Goal: Check status: Check status

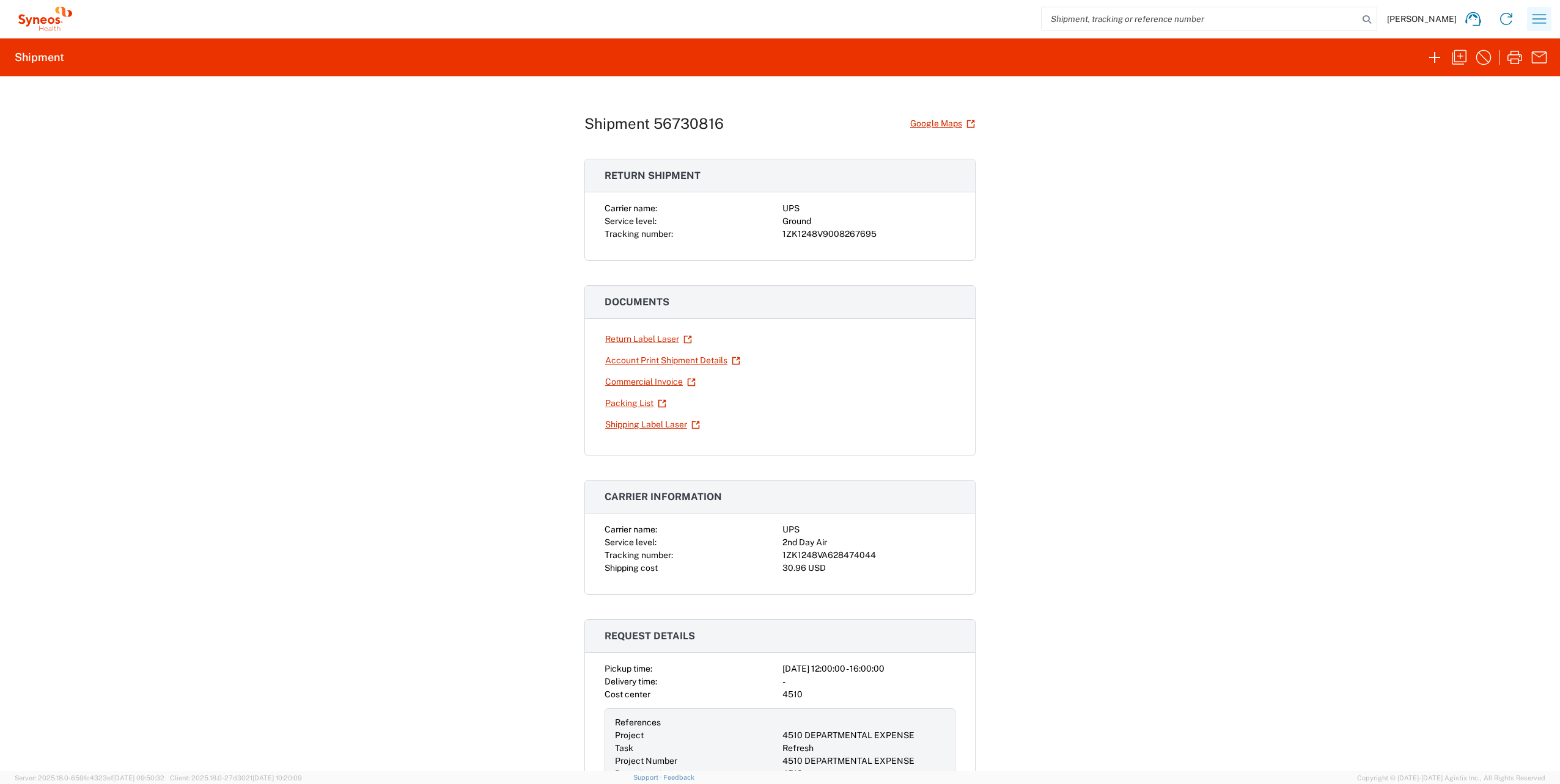
click at [1537, 21] on icon "button" at bounding box center [1539, 18] width 20 height 20
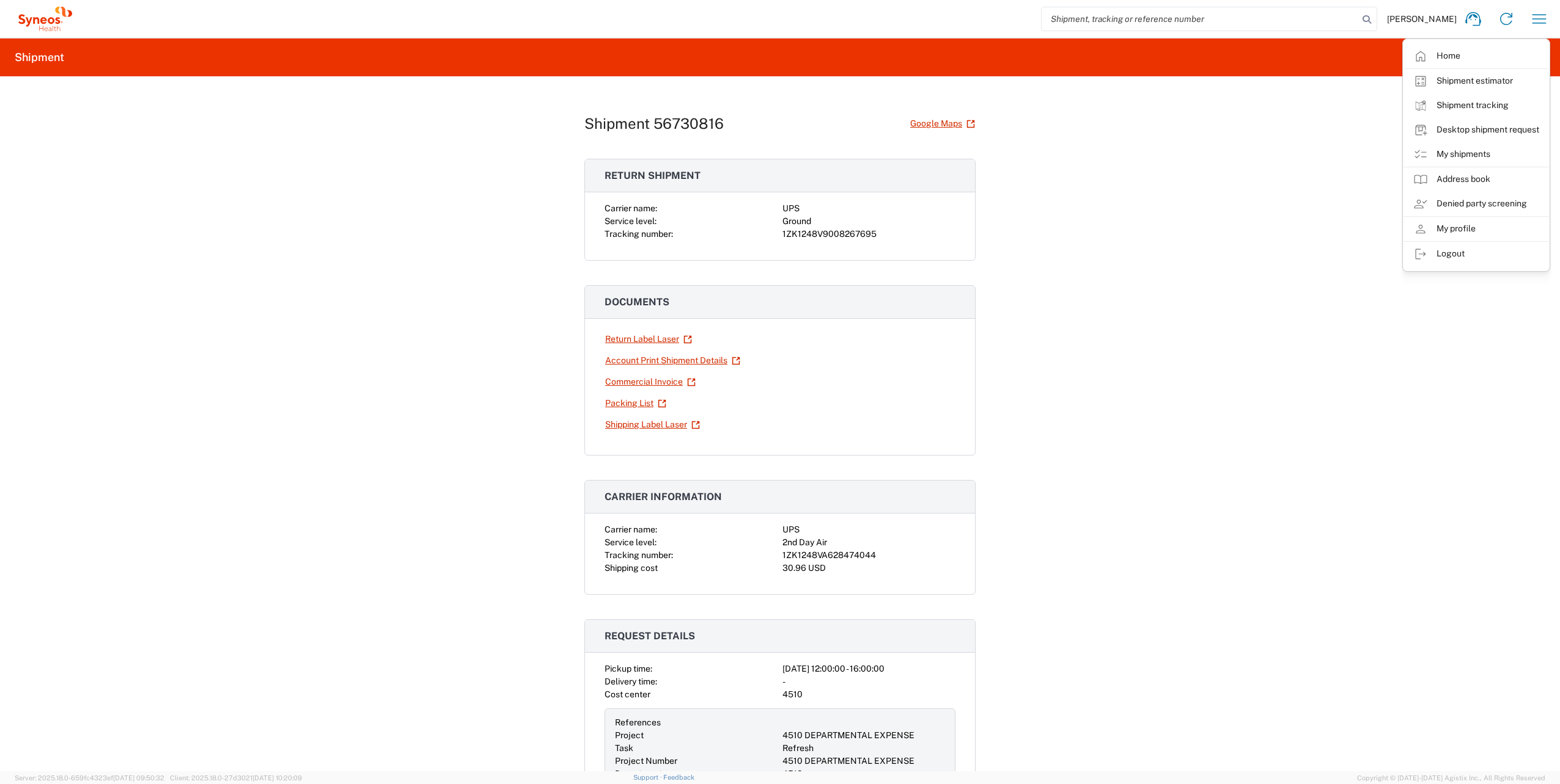
click at [1321, 409] on div "Shipment 56730816 Google Maps Return shipment Carrier name: UPS Service level: …" at bounding box center [780, 423] width 1560 height 695
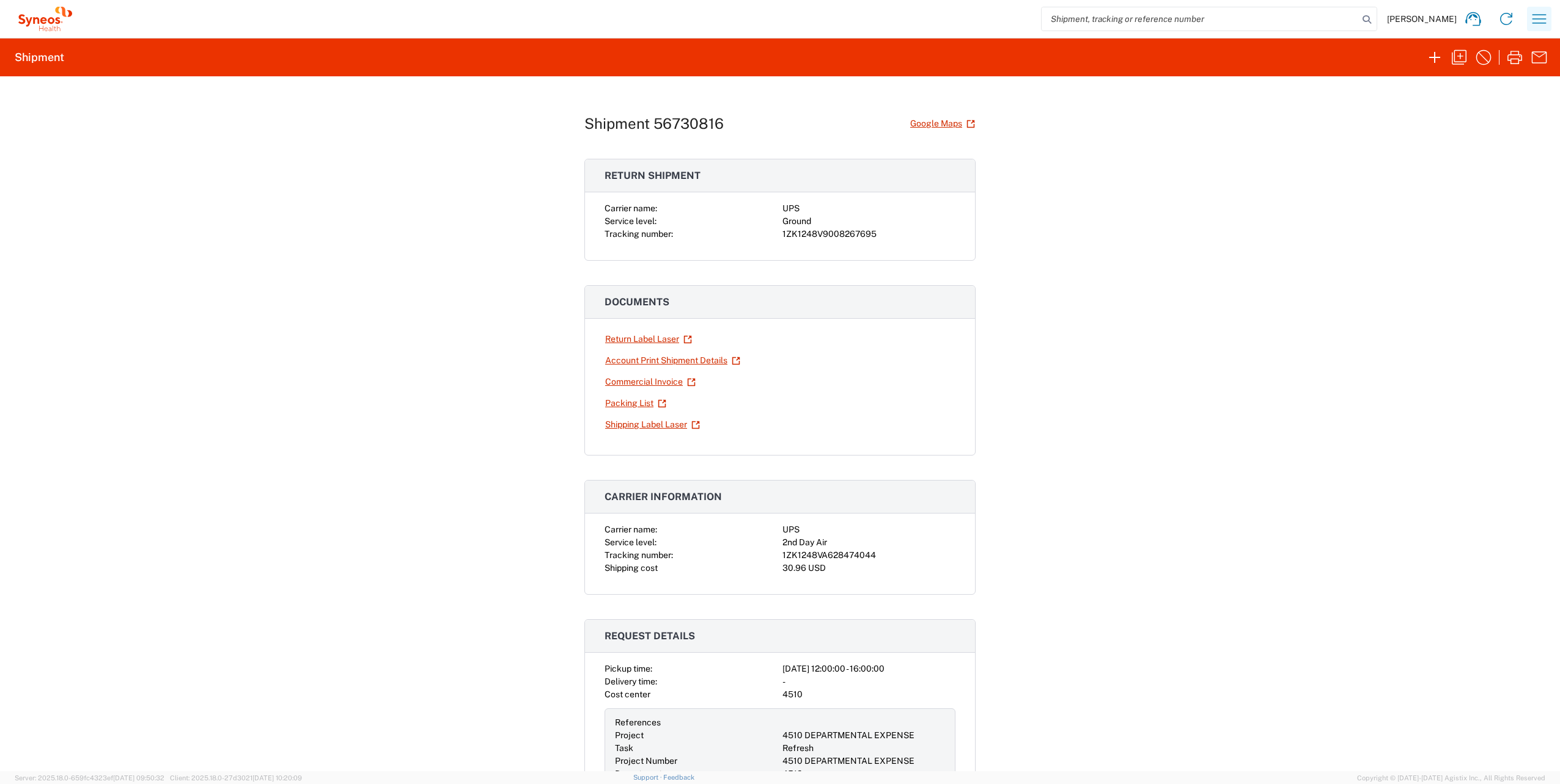
click at [1535, 16] on icon "button" at bounding box center [1539, 18] width 20 height 20
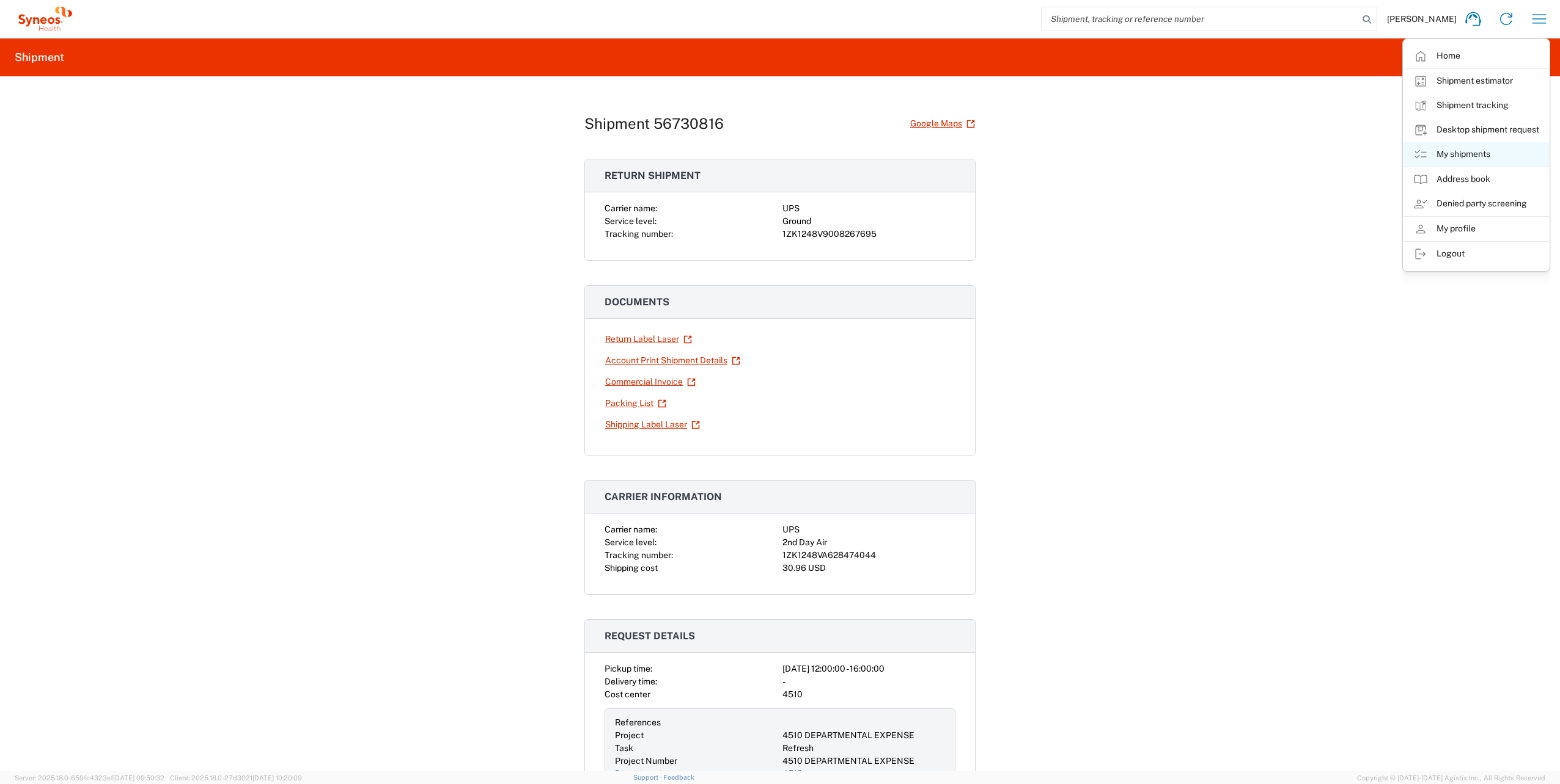
click at [1461, 155] on link "My shipments" at bounding box center [1476, 155] width 146 height 24
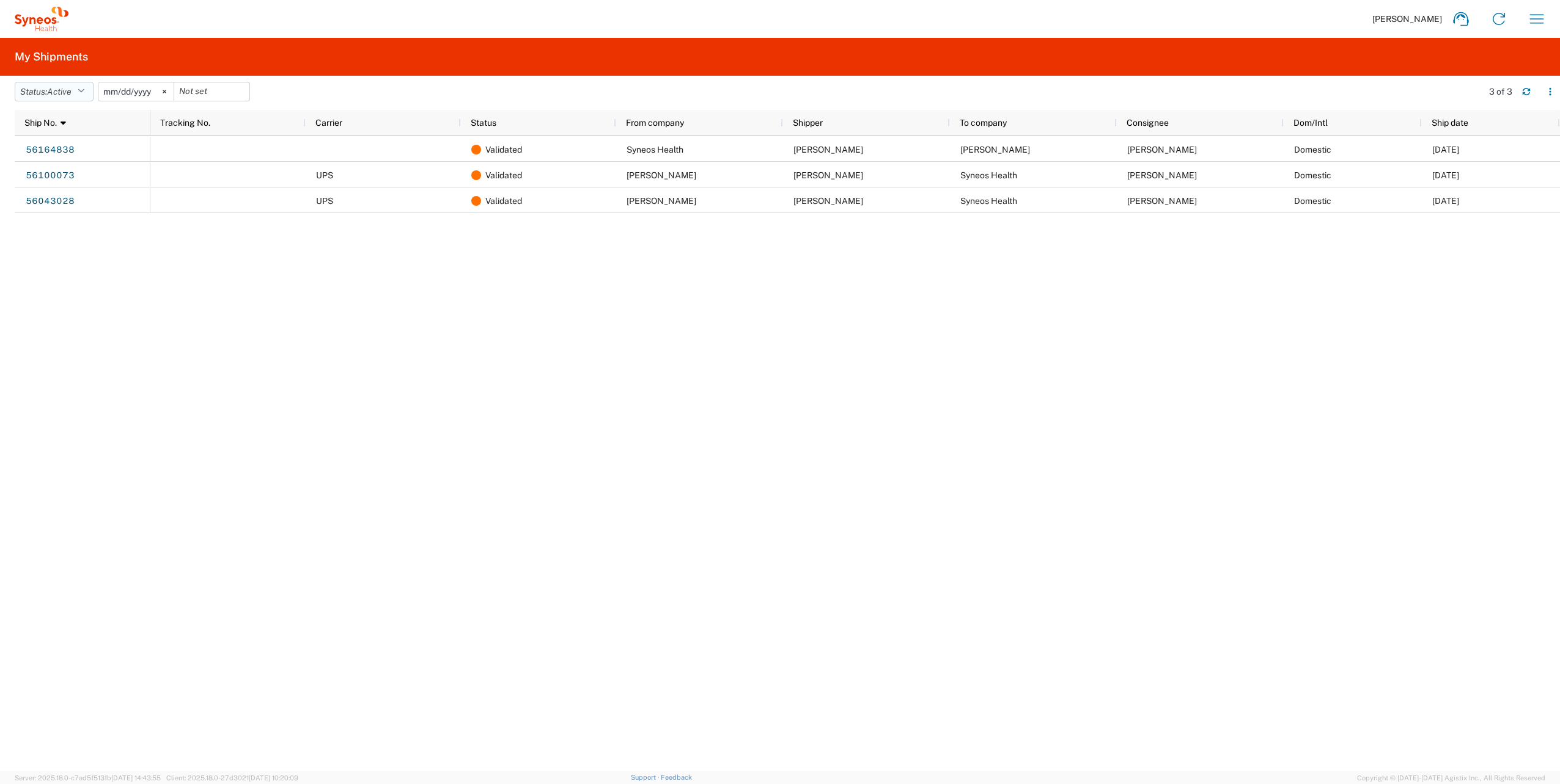
click at [82, 88] on icon "button" at bounding box center [81, 91] width 7 height 8
click at [53, 153] on span "All" at bounding box center [87, 156] width 143 height 19
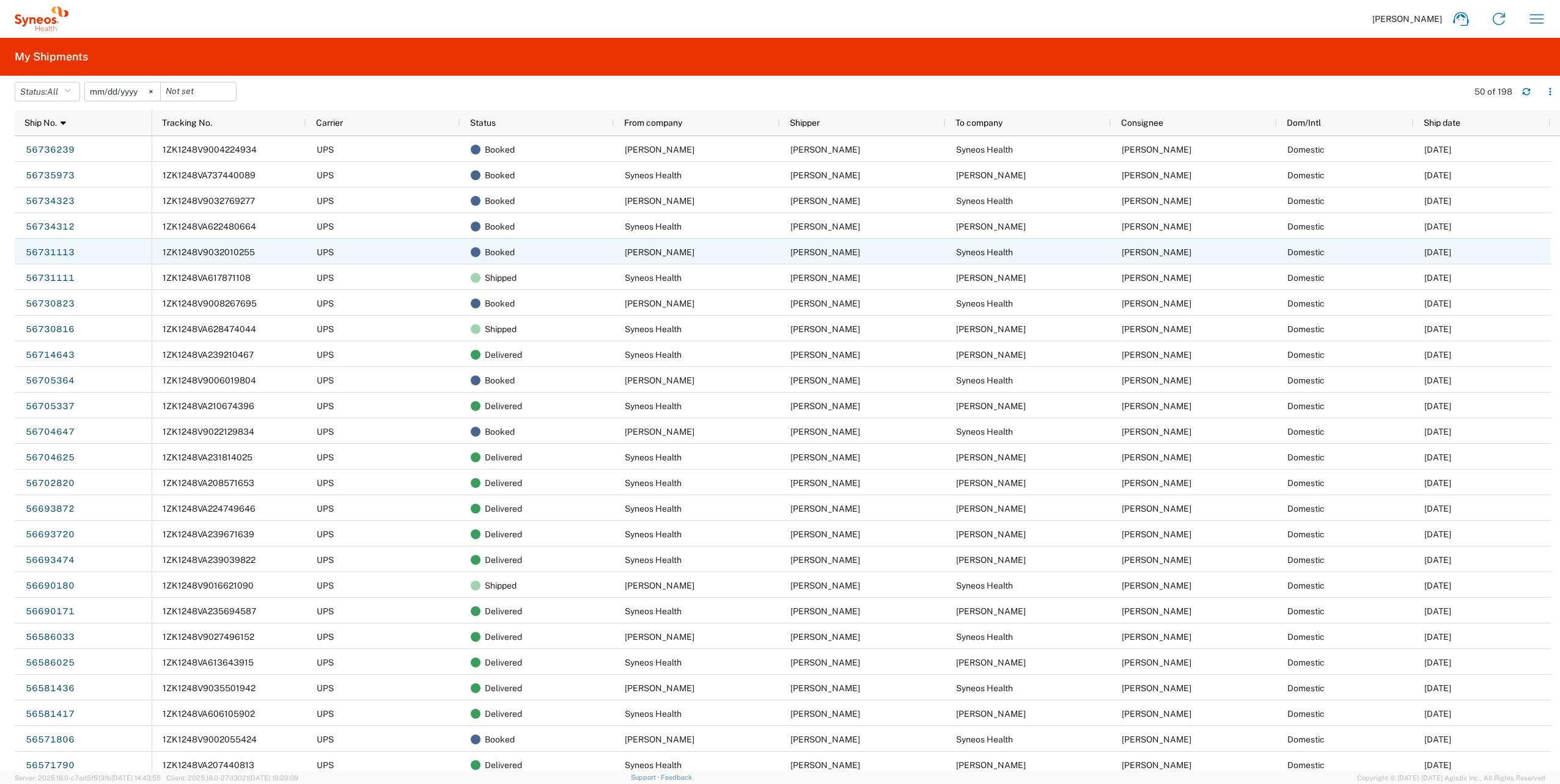
click at [173, 249] on span "1ZK1248V9032010255" at bounding box center [209, 252] width 92 height 10
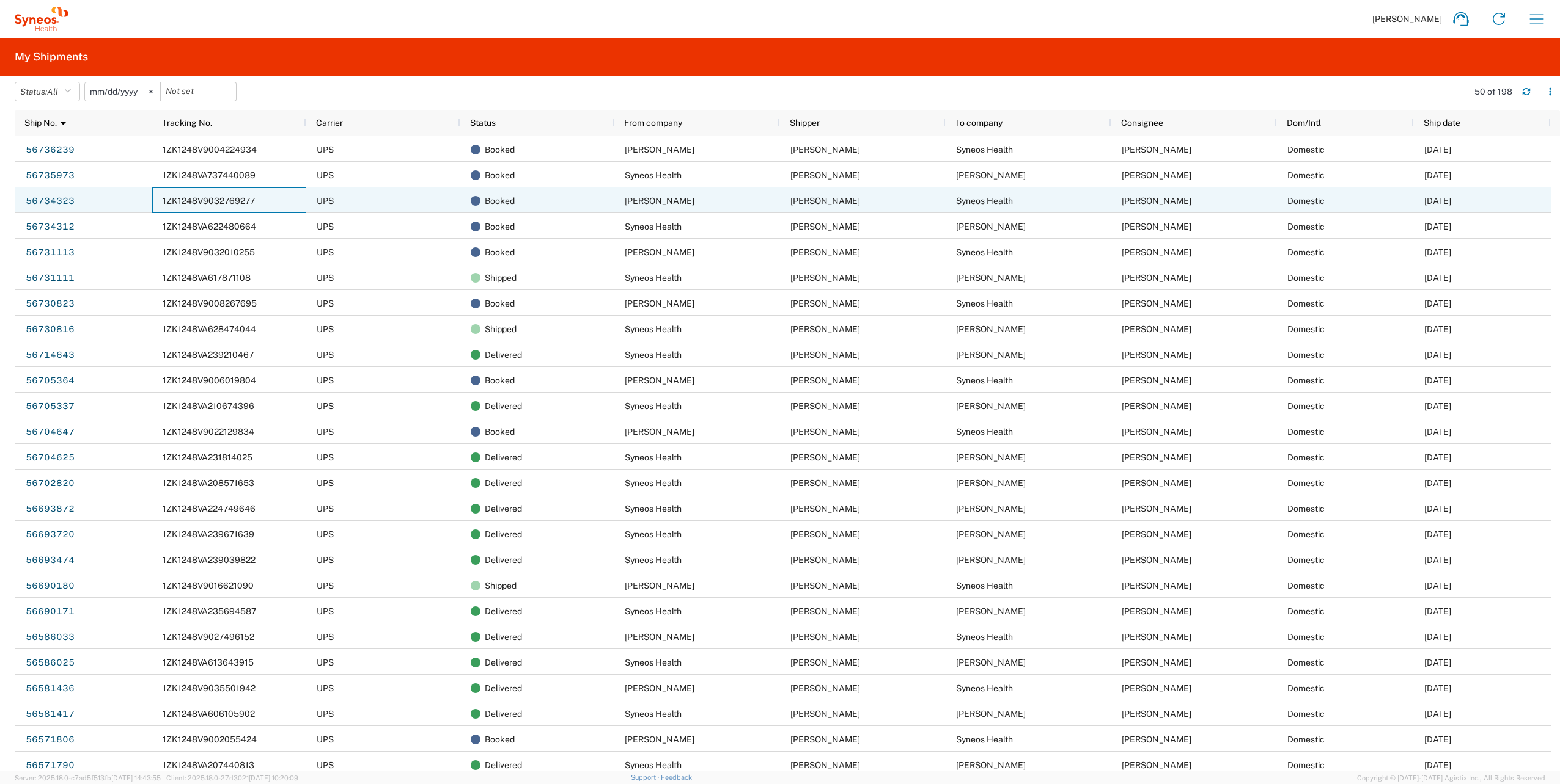
click at [223, 196] on span "1ZK1248V9032769277" at bounding box center [209, 200] width 92 height 10
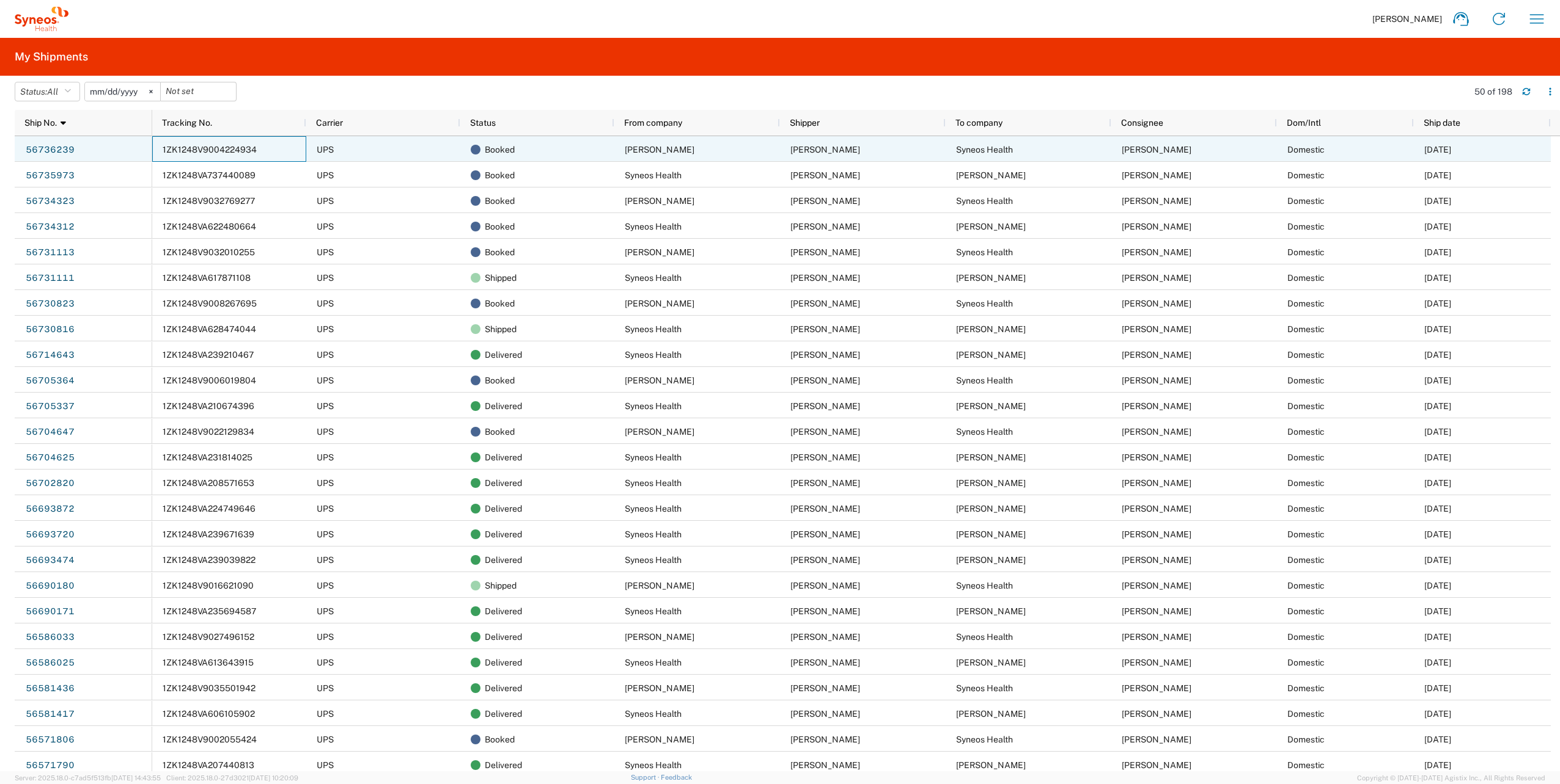
click at [242, 146] on span "1ZK1248V9004224934" at bounding box center [210, 149] width 94 height 10
